Goal: Task Accomplishment & Management: Manage account settings

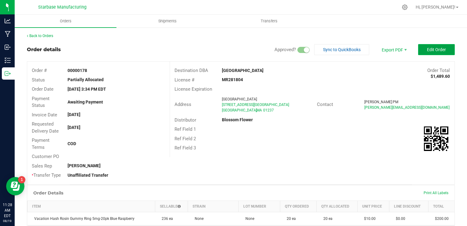
click at [438, 48] on span "Edit Order" at bounding box center [436, 49] width 19 height 5
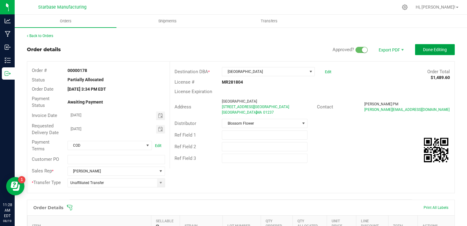
click at [420, 54] on button "Done Editing" at bounding box center [435, 49] width 40 height 11
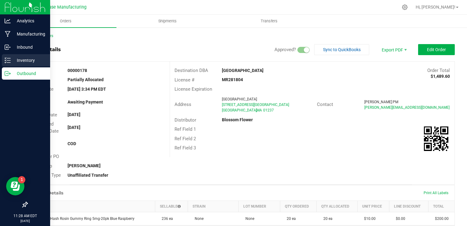
click at [11, 61] on p "Inventory" at bounding box center [29, 60] width 37 height 7
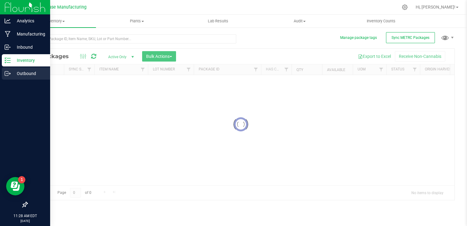
click at [7, 75] on icon at bounding box center [8, 73] width 6 height 6
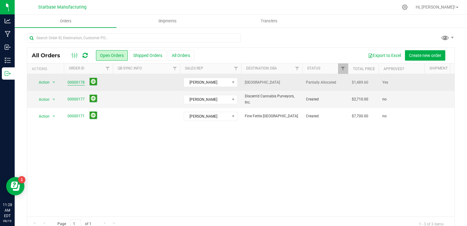
click at [73, 83] on link "00000178" at bounding box center [76, 83] width 17 height 6
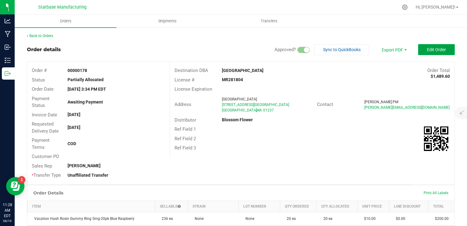
click at [435, 46] on button "Edit Order" at bounding box center [436, 49] width 37 height 11
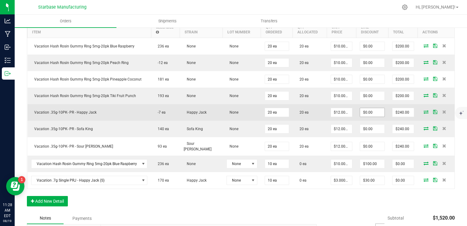
scroll to position [214, 0]
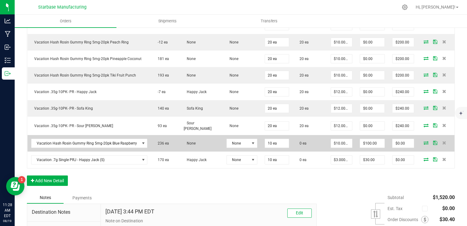
click at [425, 141] on span at bounding box center [426, 143] width 9 height 4
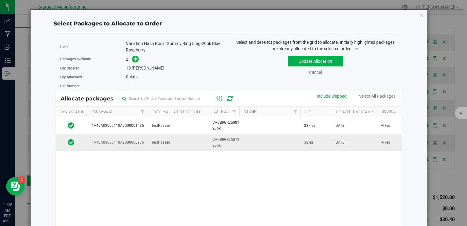
click at [187, 141] on td "TestPassed" at bounding box center [178, 142] width 61 height 17
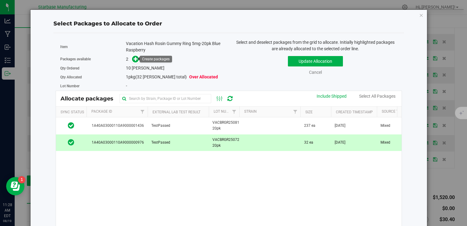
click at [136, 61] on span at bounding box center [134, 59] width 10 height 7
click at [136, 58] on icon at bounding box center [136, 59] width 4 height 4
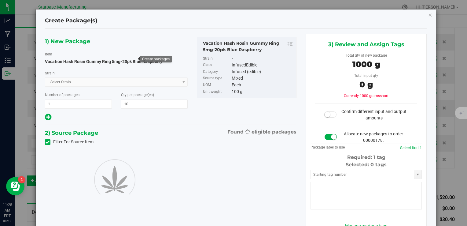
type input "10"
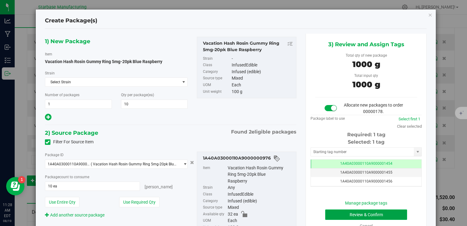
click at [350, 214] on button "Review & Confirm" at bounding box center [366, 214] width 82 height 10
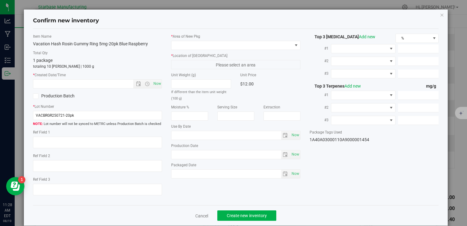
type input "[DATE]"
click at [153, 85] on span "Now" at bounding box center [157, 83] width 10 height 9
type input "[DATE] 11:28 AM"
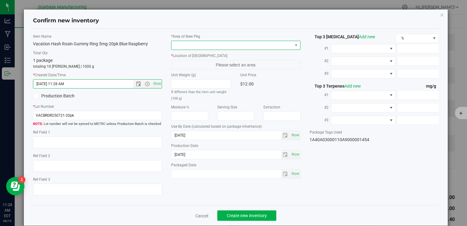
click at [195, 43] on span at bounding box center [232, 45] width 121 height 9
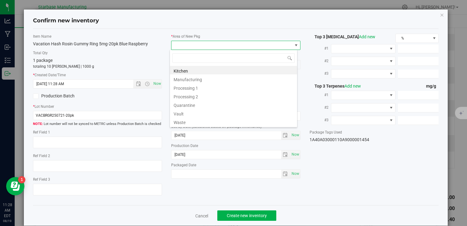
type input "V"
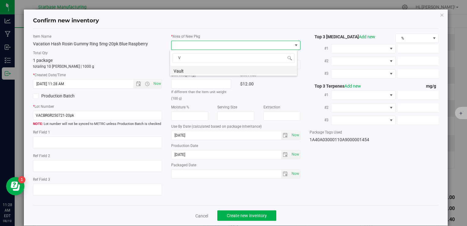
click at [210, 72] on li "Vault" at bounding box center [233, 70] width 127 height 9
click at [210, 65] on span "A1" at bounding box center [232, 64] width 121 height 9
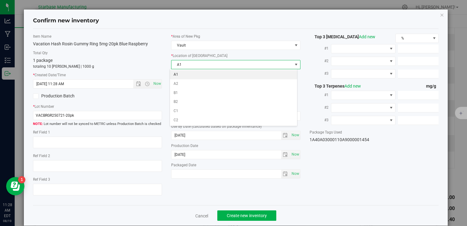
click at [210, 73] on li "A1" at bounding box center [233, 74] width 127 height 9
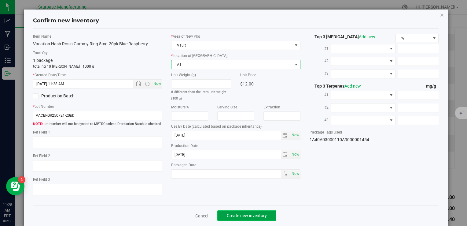
click at [262, 214] on span "Create new inventory" at bounding box center [247, 215] width 40 height 5
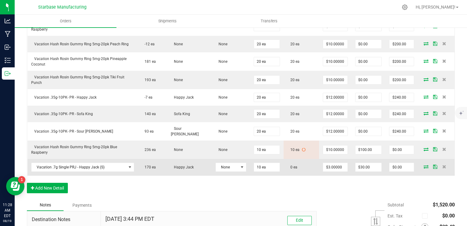
click at [424, 165] on icon at bounding box center [426, 167] width 5 height 4
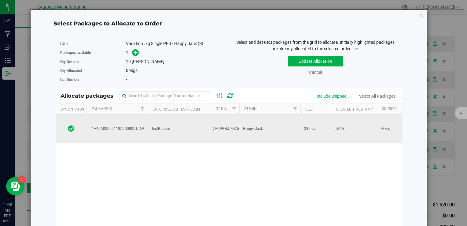
click at [252, 126] on span "Happy Jack" at bounding box center [253, 129] width 20 height 6
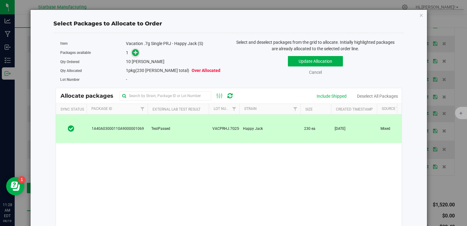
click at [132, 50] on span at bounding box center [134, 52] width 10 height 7
click at [134, 51] on icon at bounding box center [136, 52] width 5 height 5
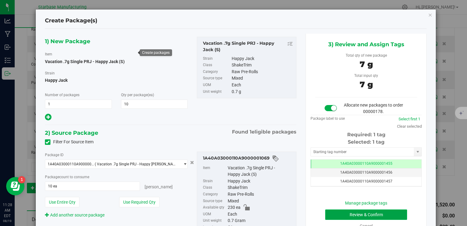
click at [342, 213] on button "Review & Confirm" at bounding box center [366, 214] width 82 height 10
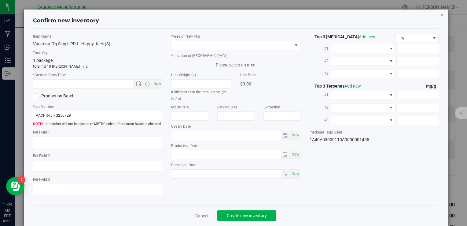
type textarea "[DATE]"
type textarea "MC281359, [PHONE_NUMBER], [EMAIL_ADDRESS][DOMAIN_NAME]"
type input "[DATE]"
click at [157, 84] on span "Now" at bounding box center [157, 83] width 10 height 9
type input "[DATE] 11:29 AM"
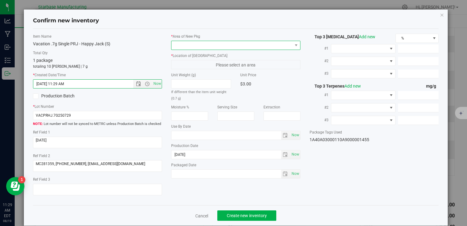
click at [200, 48] on span at bounding box center [232, 45] width 121 height 9
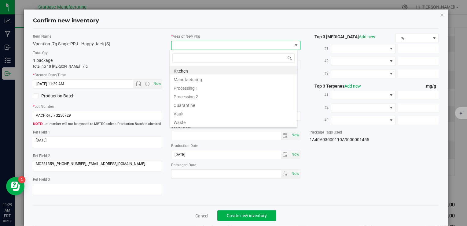
type input "V"
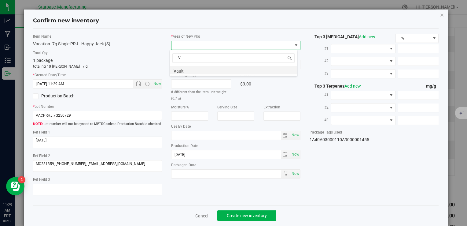
click at [201, 69] on li "Vault" at bounding box center [233, 70] width 127 height 9
click at [201, 68] on span "A1" at bounding box center [232, 64] width 121 height 9
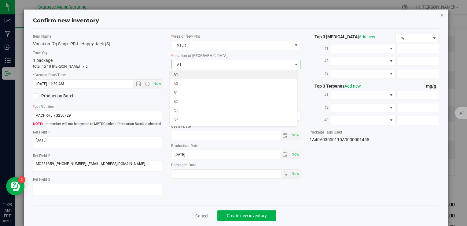
click at [199, 74] on li "A1" at bounding box center [233, 74] width 127 height 9
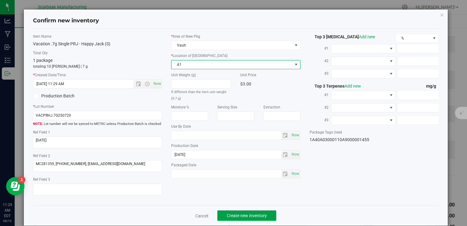
click at [247, 212] on button "Create new inventory" at bounding box center [246, 215] width 59 height 10
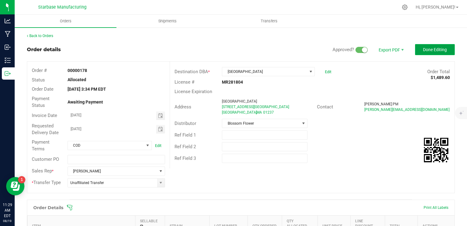
click at [425, 45] on button "Done Editing" at bounding box center [435, 49] width 40 height 11
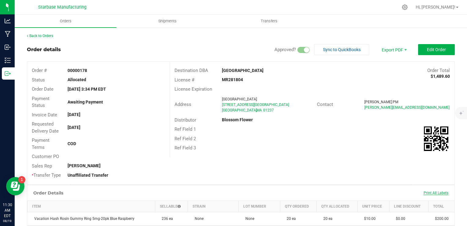
click at [427, 193] on span "Print All Labels" at bounding box center [436, 193] width 25 height 4
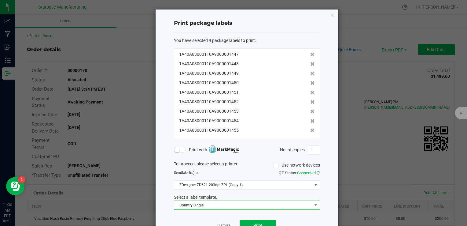
click at [269, 205] on span "Country Single" at bounding box center [243, 205] width 138 height 9
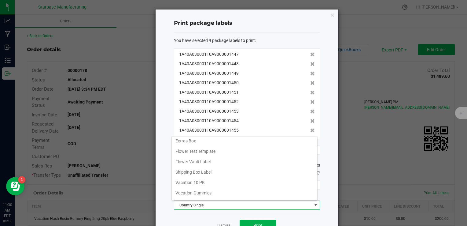
scroll to position [61, 0]
click at [246, 167] on li "Shipping Box Label" at bounding box center [245, 165] width 146 height 10
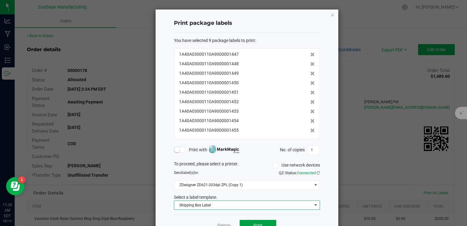
click at [265, 221] on button "Print" at bounding box center [258, 225] width 37 height 11
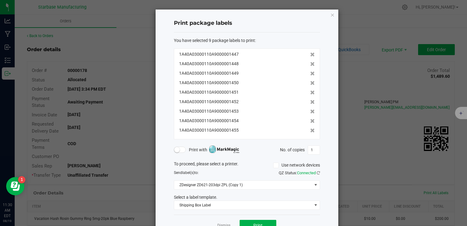
click at [224, 222] on app-cancel-button "Dismiss" at bounding box center [223, 225] width 13 height 6
click at [223, 223] on link "Dismiss" at bounding box center [223, 225] width 13 height 5
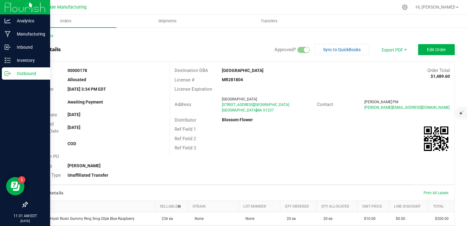
click at [13, 75] on p "Outbound" at bounding box center [29, 73] width 37 height 7
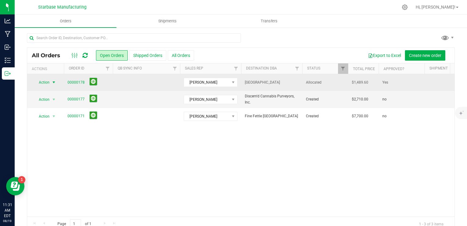
click at [49, 81] on span "Action" at bounding box center [41, 82] width 17 height 9
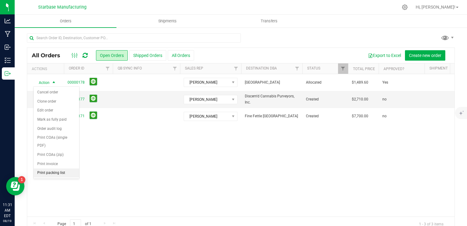
click at [51, 174] on li "Print packing list" at bounding box center [57, 172] width 46 height 9
